Goal: Task Accomplishment & Management: Complete application form

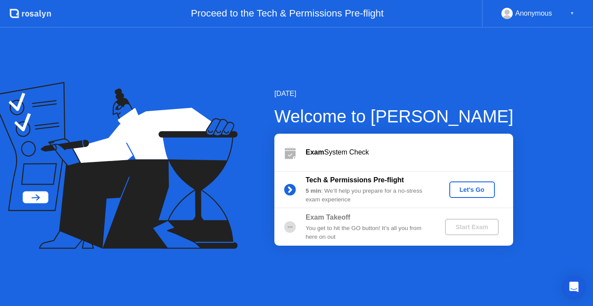
click at [463, 190] on div "Let's Go" at bounding box center [472, 189] width 39 height 7
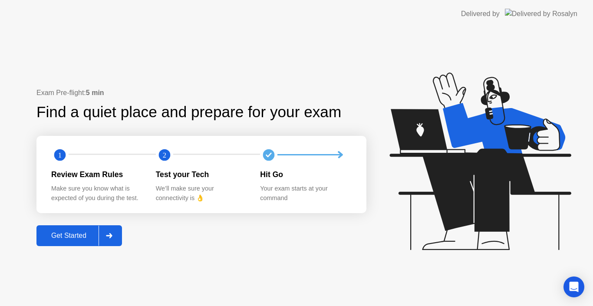
click at [83, 242] on button "Get Started" at bounding box center [79, 235] width 86 height 21
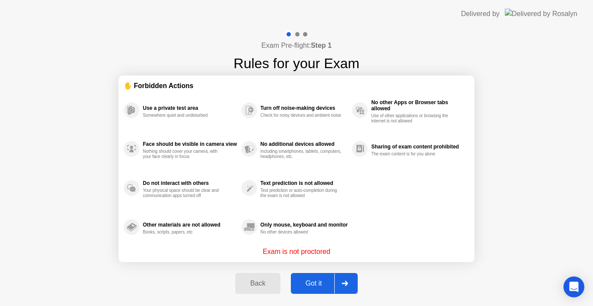
click at [303, 283] on div "Got it" at bounding box center [314, 284] width 41 height 8
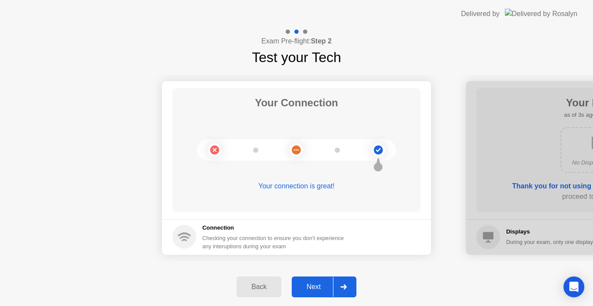
click at [316, 287] on div "Next" at bounding box center [313, 287] width 39 height 8
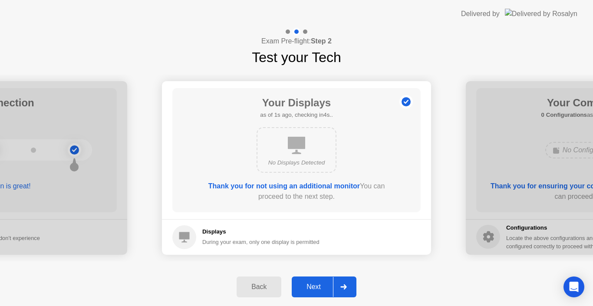
click at [308, 283] on div "Next" at bounding box center [313, 287] width 39 height 8
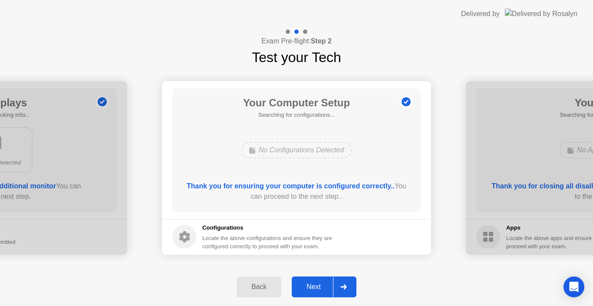
click at [308, 283] on div "Next" at bounding box center [313, 287] width 39 height 8
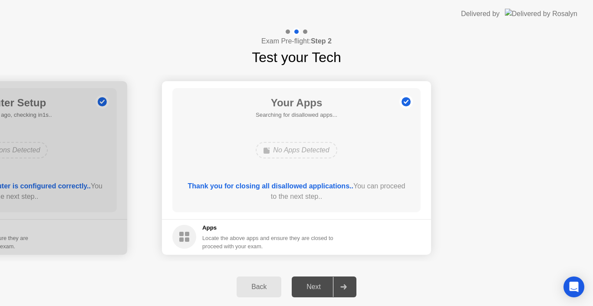
click at [325, 286] on div "Next" at bounding box center [313, 287] width 39 height 8
click at [307, 139] on div "No Apps Detected" at bounding box center [296, 150] width 199 height 23
click at [344, 286] on icon at bounding box center [344, 286] width 7 height 5
click at [343, 286] on icon at bounding box center [344, 286] width 7 height 5
click at [303, 33] on div at bounding box center [296, 32] width 25 height 8
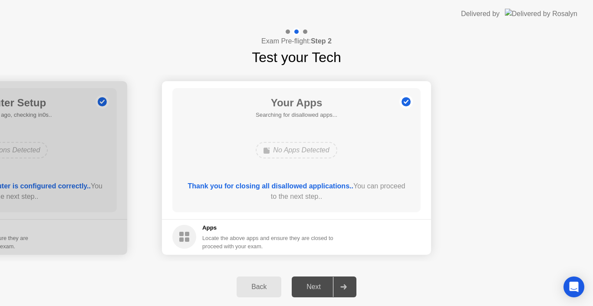
click at [342, 297] on div at bounding box center [343, 287] width 21 height 20
click at [340, 290] on div at bounding box center [343, 287] width 21 height 20
drag, startPoint x: 340, startPoint y: 290, endPoint x: 337, endPoint y: 281, distance: 9.0
click at [338, 283] on div at bounding box center [343, 287] width 21 height 20
click at [298, 180] on div "Your Apps Searching for disallowed apps... No Apps Detected Thank you for closi…" at bounding box center [296, 150] width 248 height 124
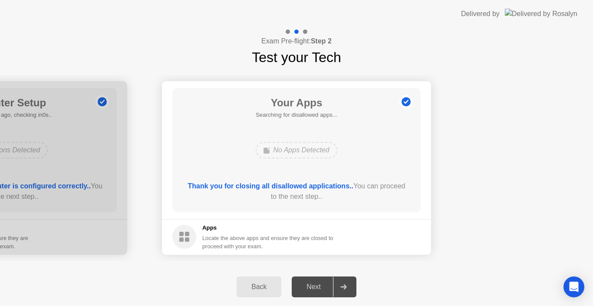
click at [298, 180] on div "Your Apps Searching for disallowed apps... No Apps Detected Thank you for closi…" at bounding box center [296, 150] width 248 height 124
drag, startPoint x: 298, startPoint y: 180, endPoint x: 299, endPoint y: 187, distance: 7.1
click at [299, 187] on div "Your Apps Searching for disallowed apps... No Apps Detected Thank you for closi…" at bounding box center [296, 150] width 248 height 124
click at [300, 188] on b "Thank you for closing all disallowed applications.." at bounding box center [270, 185] width 165 height 7
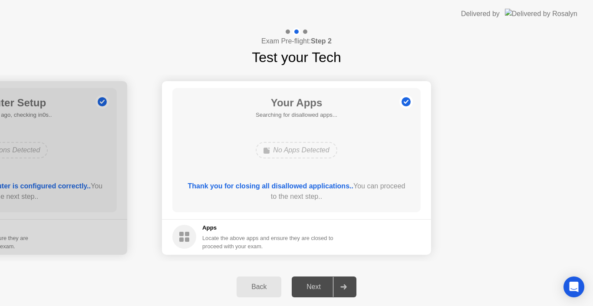
drag, startPoint x: 335, startPoint y: 284, endPoint x: 331, endPoint y: 286, distance: 4.9
click at [337, 287] on div "Back Next" at bounding box center [296, 287] width 593 height 38
click at [337, 287] on div at bounding box center [343, 287] width 21 height 20
click at [313, 284] on div "Next" at bounding box center [313, 287] width 39 height 8
click at [316, 284] on div "Next" at bounding box center [313, 287] width 39 height 8
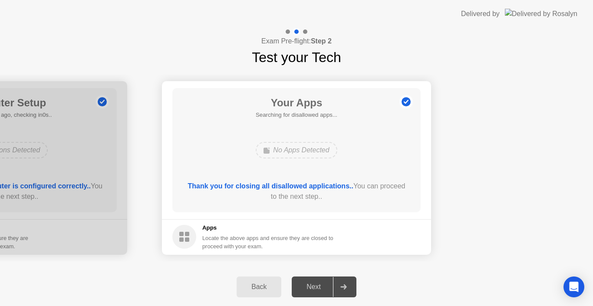
click at [334, 288] on div at bounding box center [343, 287] width 21 height 20
click at [273, 286] on div "Back" at bounding box center [259, 287] width 40 height 8
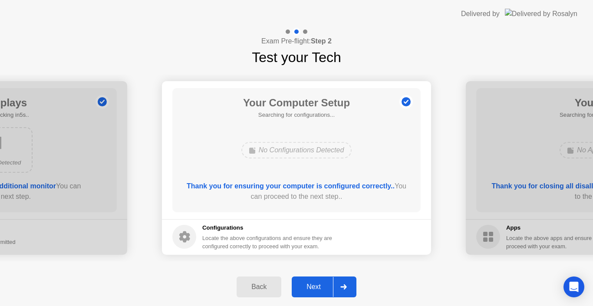
click at [321, 283] on div "Next" at bounding box center [313, 287] width 39 height 8
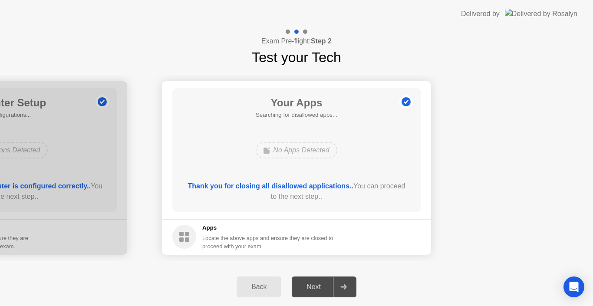
click at [300, 132] on div "Your Apps Searching for disallowed apps... No Apps Detected Thank you for closi…" at bounding box center [296, 150] width 248 height 124
click at [300, 108] on h1 "Your Apps" at bounding box center [297, 103] width 82 height 16
click at [302, 151] on div "No Apps Detected" at bounding box center [296, 150] width 81 height 17
click at [302, 155] on div "No Apps Detected" at bounding box center [296, 150] width 81 height 17
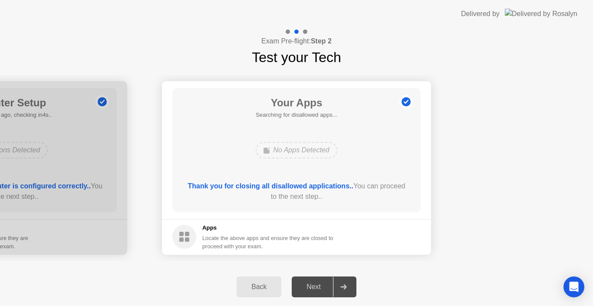
click at [328, 212] on div "Your Apps Searching for disallowed apps... No Apps Detected Thank you for closi…" at bounding box center [296, 150] width 248 height 124
click at [331, 289] on div "Next" at bounding box center [313, 287] width 39 height 8
click at [573, 291] on icon "Open Intercom Messenger" at bounding box center [574, 286] width 11 height 11
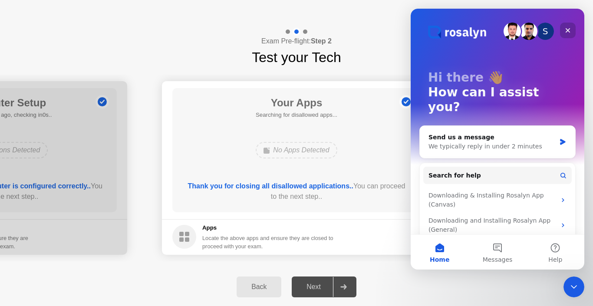
click at [571, 29] on icon "Close" at bounding box center [568, 30] width 7 height 7
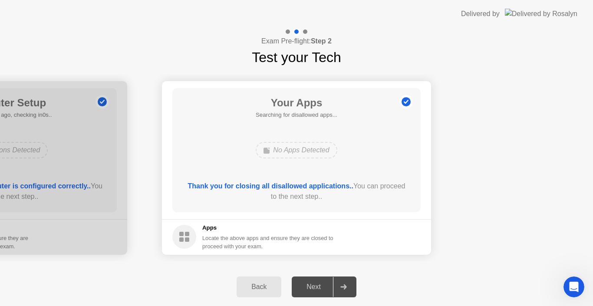
click at [339, 288] on div at bounding box center [343, 287] width 21 height 20
drag, startPoint x: 334, startPoint y: 211, endPoint x: 331, endPoint y: 203, distance: 8.6
click at [334, 210] on div "Your Apps Searching for disallowed apps... No Apps Detected Thank you for closi…" at bounding box center [296, 150] width 248 height 124
click at [322, 190] on div "Thank you for closing all disallowed applications.. You can proceed to the next…" at bounding box center [297, 191] width 224 height 21
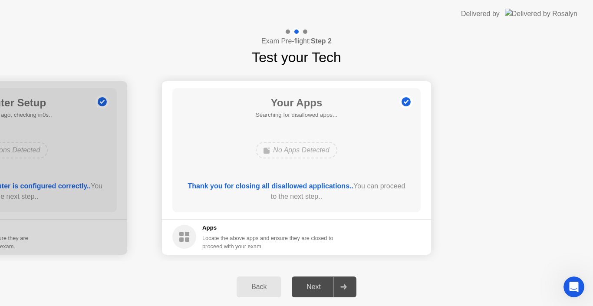
drag, startPoint x: 321, startPoint y: 190, endPoint x: 319, endPoint y: 186, distance: 4.5
click at [320, 189] on div "Thank you for closing all disallowed applications.. You can proceed to the next…" at bounding box center [297, 191] width 224 height 21
click at [319, 185] on b "Thank you for closing all disallowed applications.." at bounding box center [270, 185] width 165 height 7
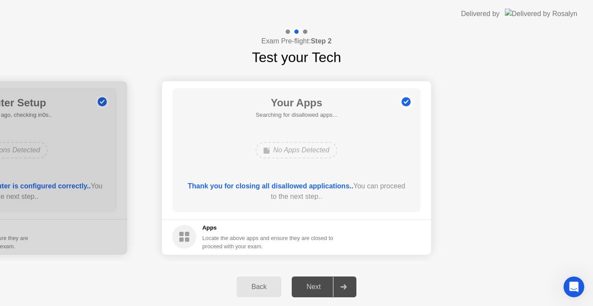
drag, startPoint x: 327, startPoint y: 169, endPoint x: 344, endPoint y: 129, distance: 43.7
click at [329, 169] on div "Your Apps Searching for disallowed apps... No Apps Detected Thank you for closi…" at bounding box center [296, 150] width 248 height 124
click at [323, 86] on main "Your Apps Searching for disallowed apps... No Apps Detected Thank you for closi…" at bounding box center [296, 150] width 269 height 138
click at [295, 58] on h1 "Test your Tech" at bounding box center [296, 57] width 89 height 21
drag, startPoint x: 293, startPoint y: 25, endPoint x: 265, endPoint y: 194, distance: 171.8
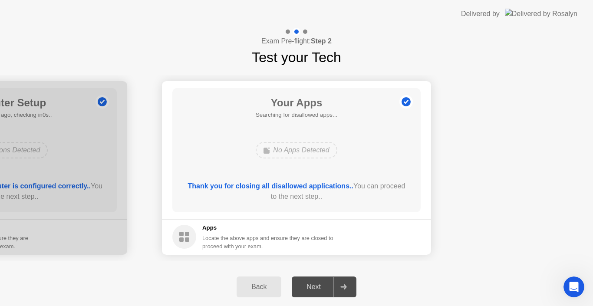
click at [294, 24] on header "Delivered by" at bounding box center [296, 14] width 593 height 28
drag, startPoint x: 284, startPoint y: 197, endPoint x: 302, endPoint y: 172, distance: 30.5
click at [285, 193] on div "Thank you for closing all disallowed applications.. You can proceed to the next…" at bounding box center [297, 191] width 224 height 21
drag, startPoint x: 302, startPoint y: 172, endPoint x: 302, endPoint y: 166, distance: 5.6
click at [302, 171] on div "Your Apps Searching for disallowed apps... No Apps Detected Thank you for closi…" at bounding box center [296, 150] width 248 height 124
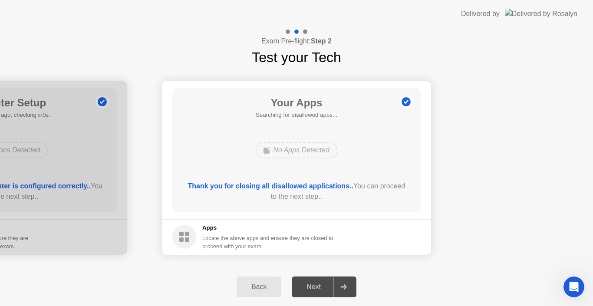
drag, startPoint x: 302, startPoint y: 165, endPoint x: 306, endPoint y: 150, distance: 15.2
click at [302, 158] on div "Your Apps Searching for disallowed apps... No Apps Detected Thank you for closi…" at bounding box center [296, 150] width 248 height 124
click at [307, 142] on div "No Apps Detected" at bounding box center [296, 150] width 81 height 17
click at [320, 115] on h5 "Searching for disallowed apps..." at bounding box center [297, 115] width 82 height 9
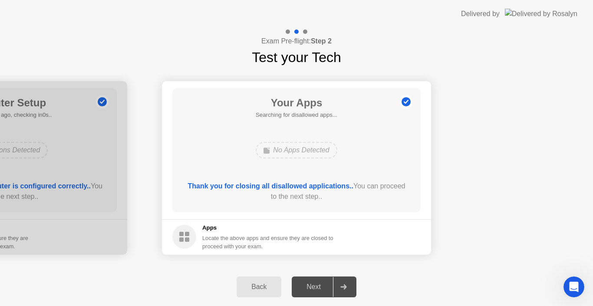
click at [337, 285] on div at bounding box center [343, 287] width 21 height 20
click at [264, 294] on button "Back" at bounding box center [259, 287] width 45 height 21
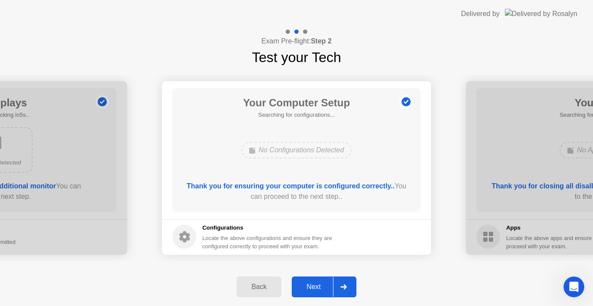
click at [332, 288] on div "Next" at bounding box center [313, 287] width 39 height 8
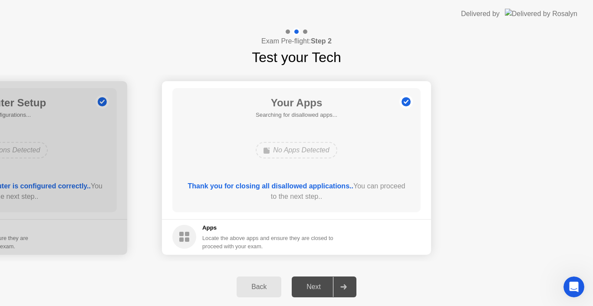
click at [332, 288] on div "Next" at bounding box center [313, 287] width 39 height 8
click at [305, 37] on h4 "Exam Pre-flight: Step 2" at bounding box center [296, 41] width 70 height 10
click at [305, 33] on div at bounding box center [305, 32] width 4 height 4
drag, startPoint x: 305, startPoint y: 33, endPoint x: 273, endPoint y: 80, distance: 57.1
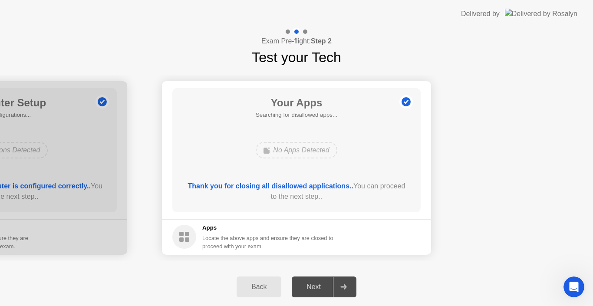
click at [302, 33] on div at bounding box center [296, 32] width 25 height 8
click at [295, 169] on div "Your Apps Searching for disallowed apps... No Apps Detected Thank you for closi…" at bounding box center [296, 150] width 248 height 124
click at [360, 187] on div "Thank you for closing all disallowed applications.. You can proceed to the next…" at bounding box center [297, 191] width 224 height 21
click at [398, 202] on div "Thank you for closing all disallowed applications.. You can proceed to the next…" at bounding box center [297, 193] width 224 height 24
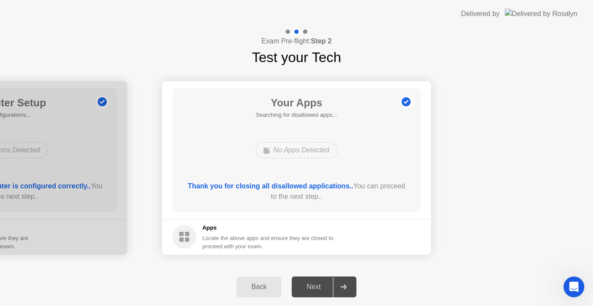
drag, startPoint x: 531, startPoint y: 202, endPoint x: 430, endPoint y: 202, distance: 101.6
click at [393, 201] on div "Thank you for closing all disallowed applications.. You can proceed to the next…" at bounding box center [297, 193] width 224 height 24
drag, startPoint x: 298, startPoint y: 209, endPoint x: 294, endPoint y: 208, distance: 4.7
click at [297, 210] on div "Your Apps Searching for disallowed apps... No Apps Detected Thank you for closi…" at bounding box center [296, 150] width 248 height 124
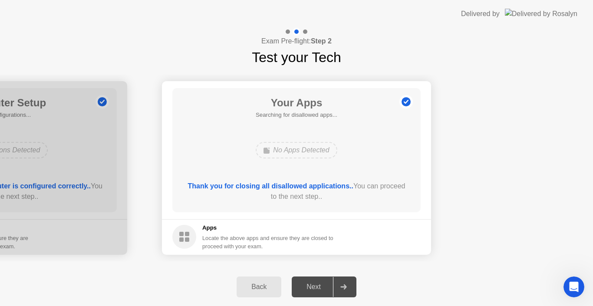
drag, startPoint x: 294, startPoint y: 208, endPoint x: 290, endPoint y: 201, distance: 8.0
click at [292, 205] on div "Your Apps Searching for disallowed apps... No Apps Detected Thank you for closi…" at bounding box center [296, 150] width 248 height 124
click at [284, 191] on div "Thank you for closing all disallowed applications.. You can proceed to the next…" at bounding box center [297, 191] width 224 height 21
click at [284, 188] on div "Thank you for closing all disallowed applications.. You can proceed to the next…" at bounding box center [297, 191] width 224 height 21
click at [288, 173] on div "Your Apps Searching for disallowed apps... No Apps Detected Thank you for closi…" at bounding box center [296, 150] width 248 height 124
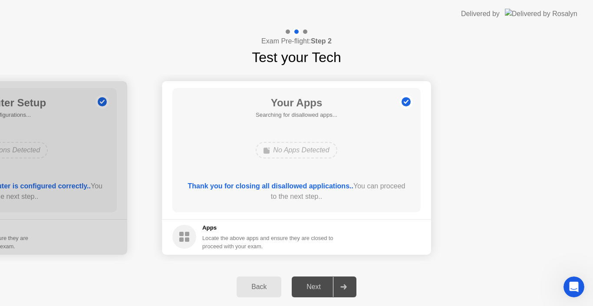
drag, startPoint x: 297, startPoint y: 102, endPoint x: 297, endPoint y: 93, distance: 9.6
click at [297, 101] on h1 "Your Apps" at bounding box center [297, 103] width 82 height 16
click at [296, 34] on div at bounding box center [297, 32] width 8 height 8
click at [302, 33] on div at bounding box center [296, 32] width 25 height 8
click at [305, 33] on div at bounding box center [305, 32] width 4 height 4
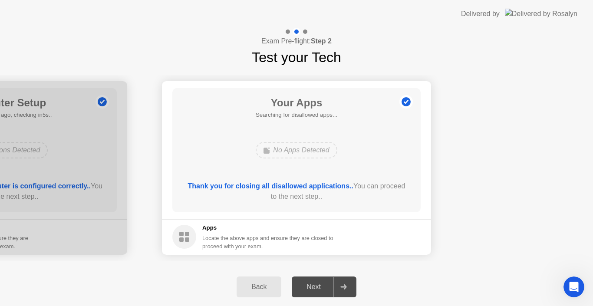
click at [309, 33] on div at bounding box center [296, 32] width 25 height 8
click at [286, 157] on div "No Apps Detected" at bounding box center [296, 150] width 81 height 17
click at [291, 159] on div "No Apps Detected" at bounding box center [296, 150] width 199 height 23
click at [293, 160] on div "No Apps Detected" at bounding box center [296, 150] width 199 height 23
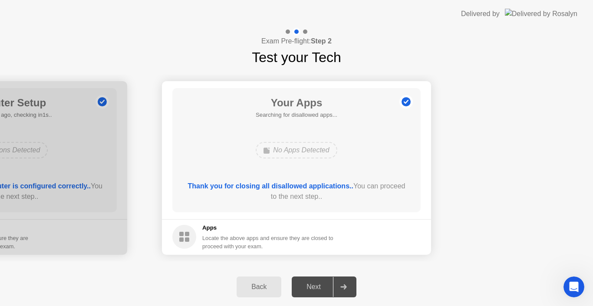
click at [297, 165] on div "Your Apps Searching for disallowed apps... No Apps Detected Thank you for closi…" at bounding box center [296, 150] width 248 height 124
click at [290, 142] on div "No Apps Detected" at bounding box center [296, 150] width 81 height 17
click at [279, 67] on h1 "Test your Tech" at bounding box center [296, 57] width 89 height 21
click at [285, 32] on div at bounding box center [296, 32] width 25 height 8
click at [300, 34] on div at bounding box center [296, 32] width 25 height 8
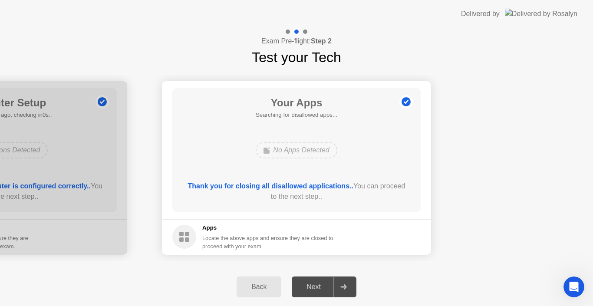
click at [302, 247] on div "Locate the above apps and ensure they are closed to proceed with your exam." at bounding box center [268, 242] width 132 height 17
click at [321, 274] on div "Back Next" at bounding box center [296, 287] width 593 height 38
click at [327, 289] on div "Back Next" at bounding box center [296, 287] width 593 height 38
click at [327, 289] on div "Next" at bounding box center [313, 287] width 39 height 8
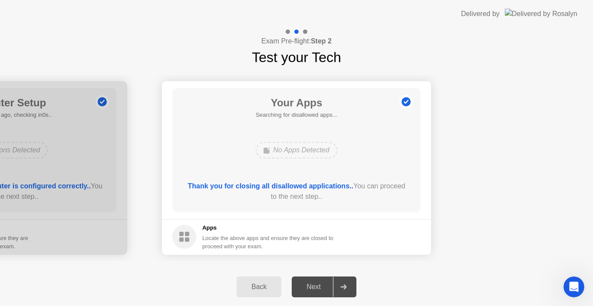
click at [327, 289] on div "Next" at bounding box center [313, 287] width 39 height 8
drag, startPoint x: 327, startPoint y: 289, endPoint x: 331, endPoint y: 287, distance: 4.7
click at [329, 288] on div "Next" at bounding box center [313, 287] width 39 height 8
click at [332, 286] on div "Next" at bounding box center [313, 287] width 39 height 8
drag, startPoint x: 334, startPoint y: 284, endPoint x: 316, endPoint y: 235, distance: 51.8
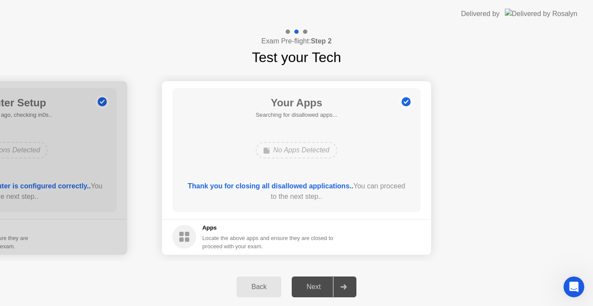
click at [334, 276] on div "Back Next" at bounding box center [296, 287] width 593 height 38
click at [294, 182] on b "Thank you for closing all disallowed applications.." at bounding box center [270, 185] width 165 height 7
click at [287, 148] on div "No Apps Detected" at bounding box center [296, 150] width 81 height 17
click at [286, 144] on div "No Apps Detected" at bounding box center [296, 150] width 81 height 17
click at [335, 121] on div "Your Apps Searching for disallowed apps... No Apps Detected Thank you for closi…" at bounding box center [296, 150] width 248 height 124
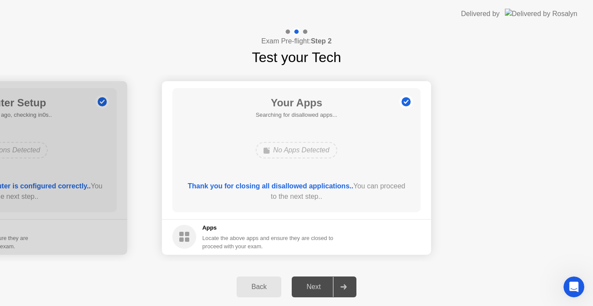
click at [334, 62] on div "Exam Pre-flight: Step 2 Test your Tech Your Connection Your connection is great…" at bounding box center [296, 167] width 593 height 278
click at [404, 68] on div "Exam Pre-flight: Step 2 Test your Tech Your Connection Your connection is great…" at bounding box center [296, 167] width 593 height 278
click at [414, 94] on div "Your Connection Your connection is great! Connection Checking your connection t…" at bounding box center [296, 168] width 593 height 200
click at [391, 175] on div "Your Apps Searching for disallowed apps... No Apps Detected Thank you for closi…" at bounding box center [296, 150] width 248 height 124
click at [395, 197] on div "Thank you for closing all disallowed applications.. You can proceed to the next…" at bounding box center [297, 191] width 224 height 21
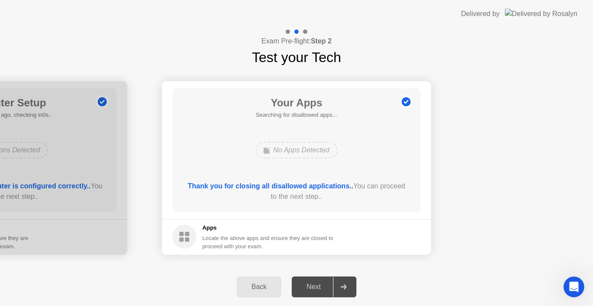
click at [334, 246] on div "Locate the above apps and ensure they are closed to proceed with your exam." at bounding box center [268, 242] width 132 height 17
click at [351, 288] on div at bounding box center [343, 287] width 21 height 20
click at [334, 285] on div at bounding box center [343, 287] width 21 height 20
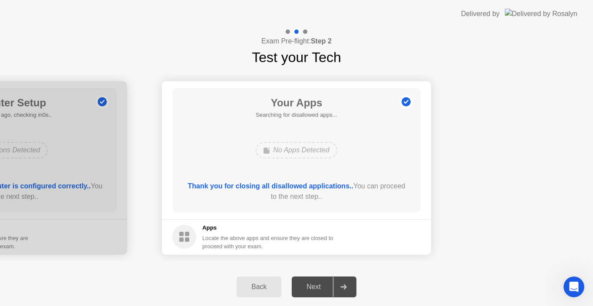
click at [285, 171] on div "Your Apps Searching for disallowed apps... No Apps Detected Thank you for closi…" at bounding box center [296, 150] width 248 height 124
click at [283, 176] on div "Your Apps Searching for disallowed apps... No Apps Detected Thank you for closi…" at bounding box center [296, 150] width 248 height 124
click at [277, 191] on div "Thank you for closing all disallowed applications.. You can proceed to the next…" at bounding box center [297, 191] width 224 height 21
click at [305, 169] on div "Your Apps Searching for disallowed apps... No Apps Detected Thank you for closi…" at bounding box center [296, 150] width 248 height 124
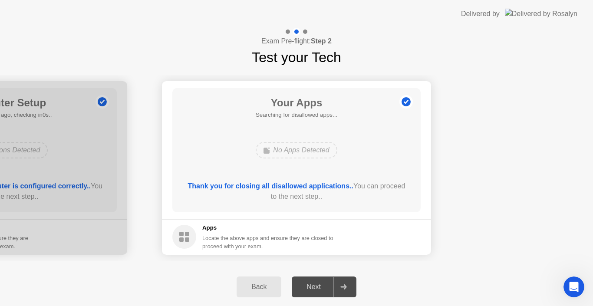
click at [311, 200] on div "Your Apps Searching for disallowed apps... No Apps Detected Thank you for closi…" at bounding box center [296, 150] width 248 height 124
click at [312, 200] on div "Thank you for closing all disallowed applications.. You can proceed to the next…" at bounding box center [297, 191] width 224 height 21
click at [329, 184] on b "Thank you for closing all disallowed applications.." at bounding box center [270, 185] width 165 height 7
click at [344, 199] on div "Thank you for closing all disallowed applications.. You can proceed to the next…" at bounding box center [297, 191] width 224 height 21
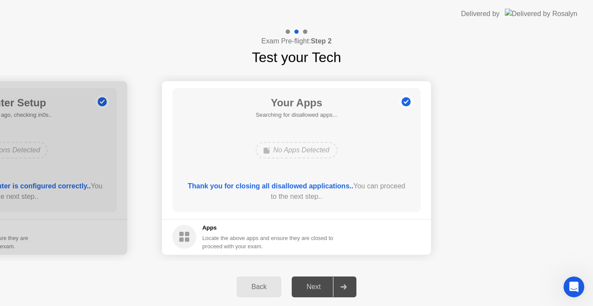
click at [333, 273] on div "Exam Pre-flight: Step 2 Test your Tech Your Connection Your connection is great…" at bounding box center [296, 167] width 593 height 278
click at [336, 280] on div "Back Next" at bounding box center [296, 287] width 593 height 38
click at [364, 282] on div "Back Next" at bounding box center [296, 287] width 593 height 38
click at [354, 283] on div "Back Next" at bounding box center [296, 287] width 593 height 38
click at [341, 293] on div at bounding box center [343, 287] width 21 height 20
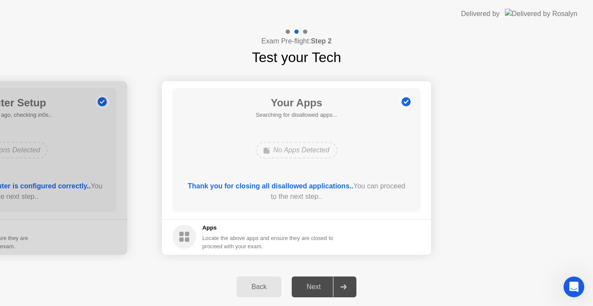
click at [341, 293] on div at bounding box center [343, 287] width 21 height 20
click at [331, 284] on div "Next" at bounding box center [313, 287] width 39 height 8
drag, startPoint x: 331, startPoint y: 284, endPoint x: 331, endPoint y: 246, distance: 37.8
click at [331, 276] on div "Back Next" at bounding box center [296, 287] width 593 height 38
click at [301, 32] on div at bounding box center [296, 32] width 25 height 8
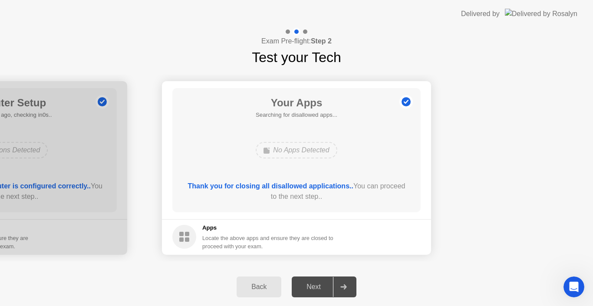
click at [310, 32] on div "Exam Pre-flight: Step 2 Test your Tech" at bounding box center [296, 48] width 593 height 40
click at [301, 31] on div at bounding box center [296, 32] width 25 height 8
click at [290, 33] on div at bounding box center [288, 32] width 4 height 4
click at [251, 288] on div "Back" at bounding box center [259, 287] width 40 height 8
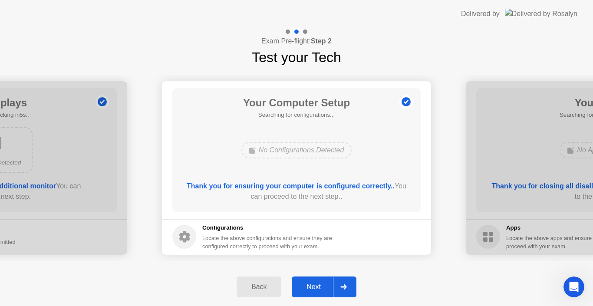
click at [341, 294] on div at bounding box center [343, 287] width 21 height 20
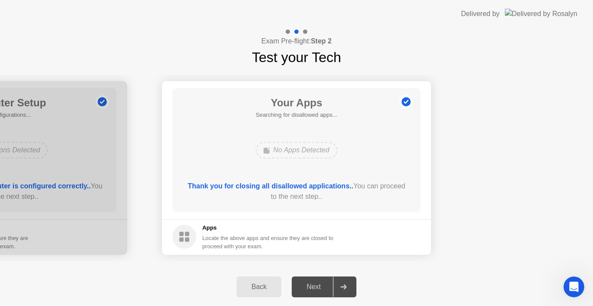
click at [337, 289] on div at bounding box center [343, 287] width 21 height 20
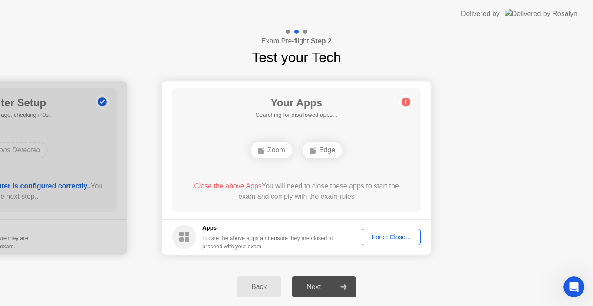
click at [385, 234] on div "Force Close..." at bounding box center [391, 237] width 53 height 7
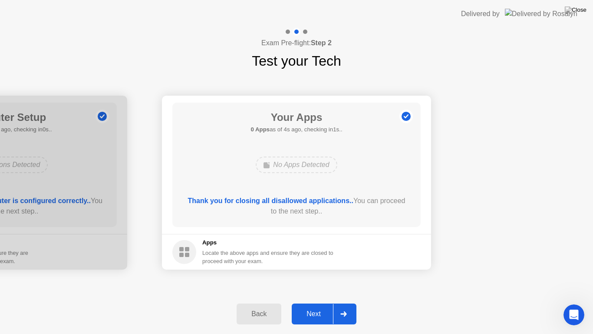
click at [329, 306] on div "Next" at bounding box center [313, 314] width 39 height 8
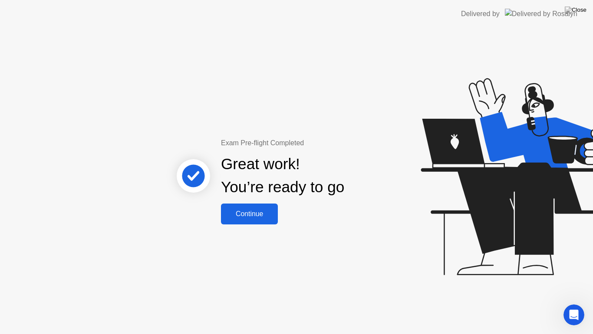
click at [265, 214] on div "Continue" at bounding box center [250, 214] width 52 height 8
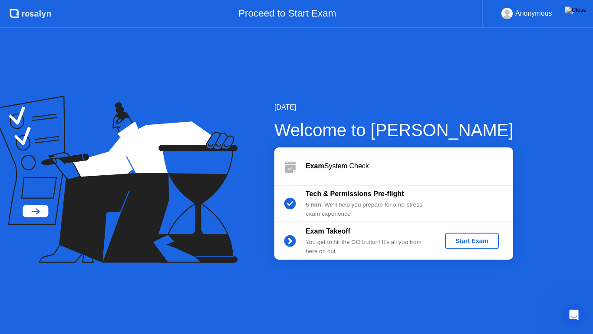
click at [491, 242] on div "Start Exam" at bounding box center [472, 240] width 46 height 7
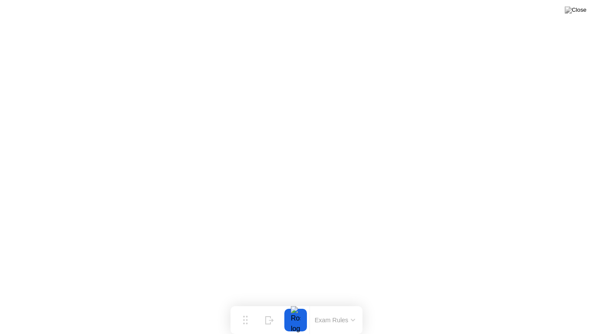
click at [353, 306] on icon at bounding box center [352, 320] width 3 height 2
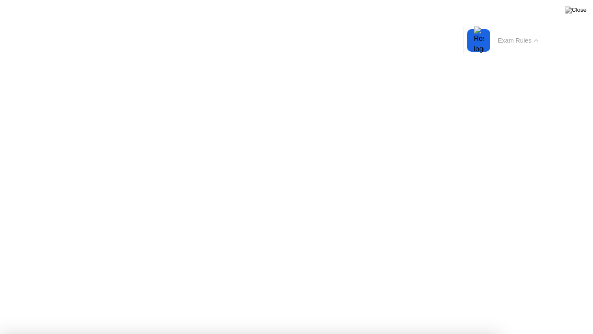
click at [511, 40] on button "Exam Rules" at bounding box center [519, 40] width 46 height 8
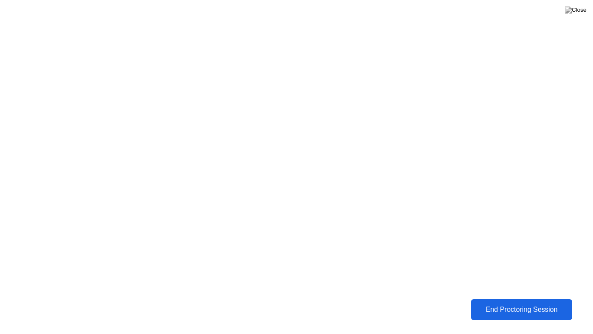
click at [506, 306] on div "End Proctoring Session" at bounding box center [522, 309] width 96 height 8
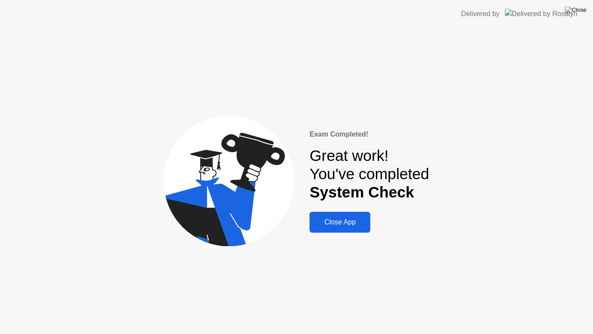
click at [329, 228] on button "Close App" at bounding box center [340, 222] width 61 height 21
